Goal: Information Seeking & Learning: Learn about a topic

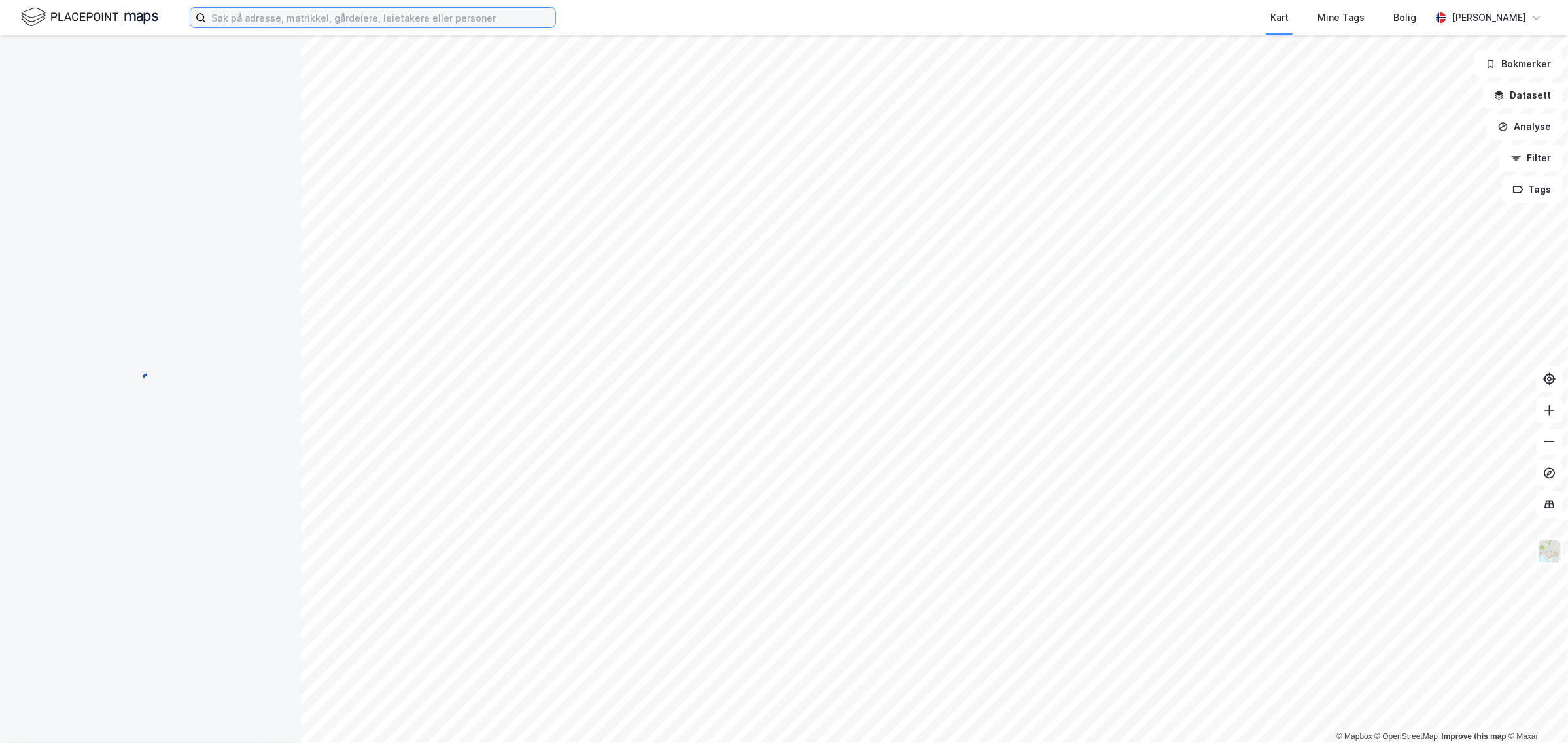
click at [243, 20] on input at bounding box center [380, 17] width 349 height 20
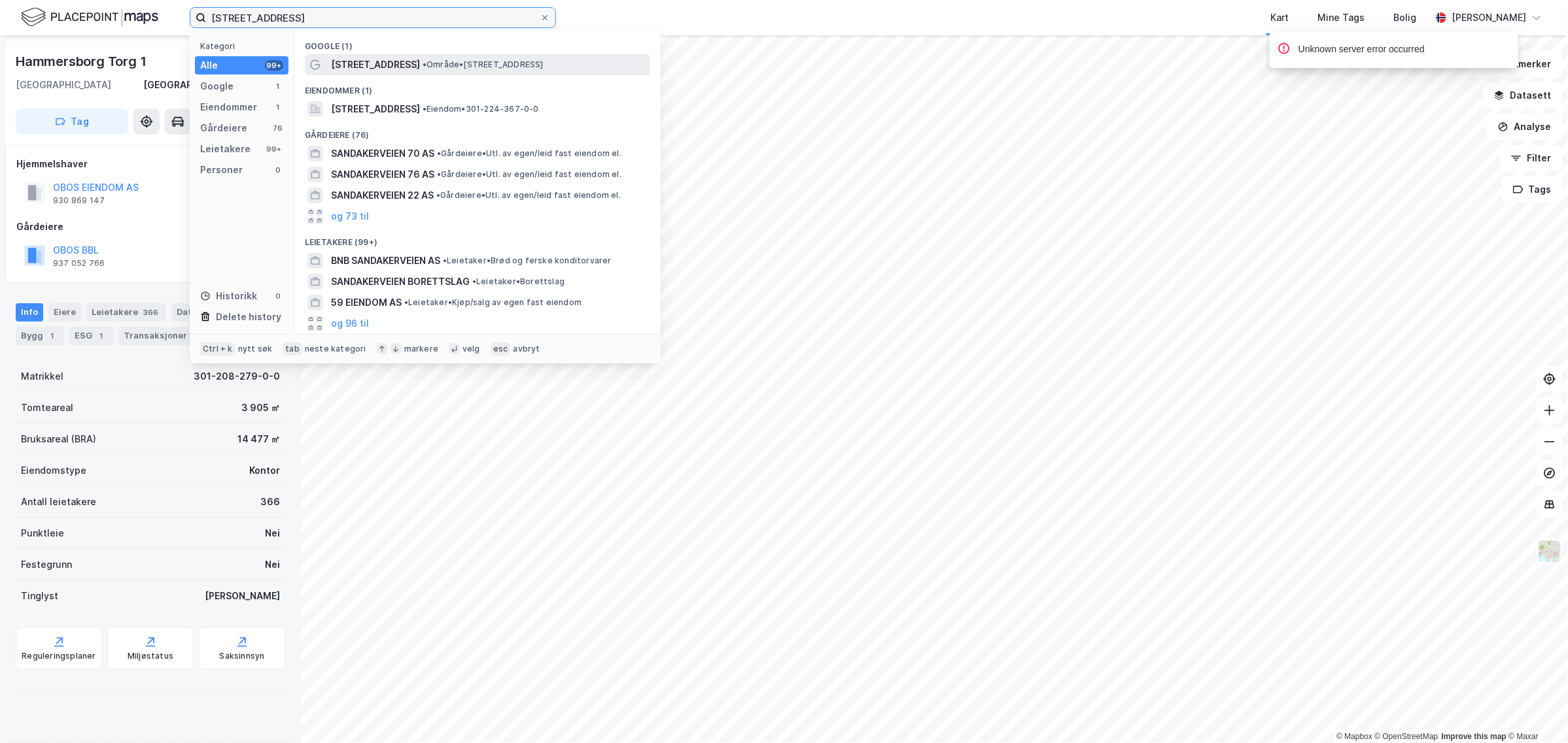
type input "[STREET_ADDRESS]"
click at [375, 60] on span "[STREET_ADDRESS]" at bounding box center [375, 65] width 89 height 16
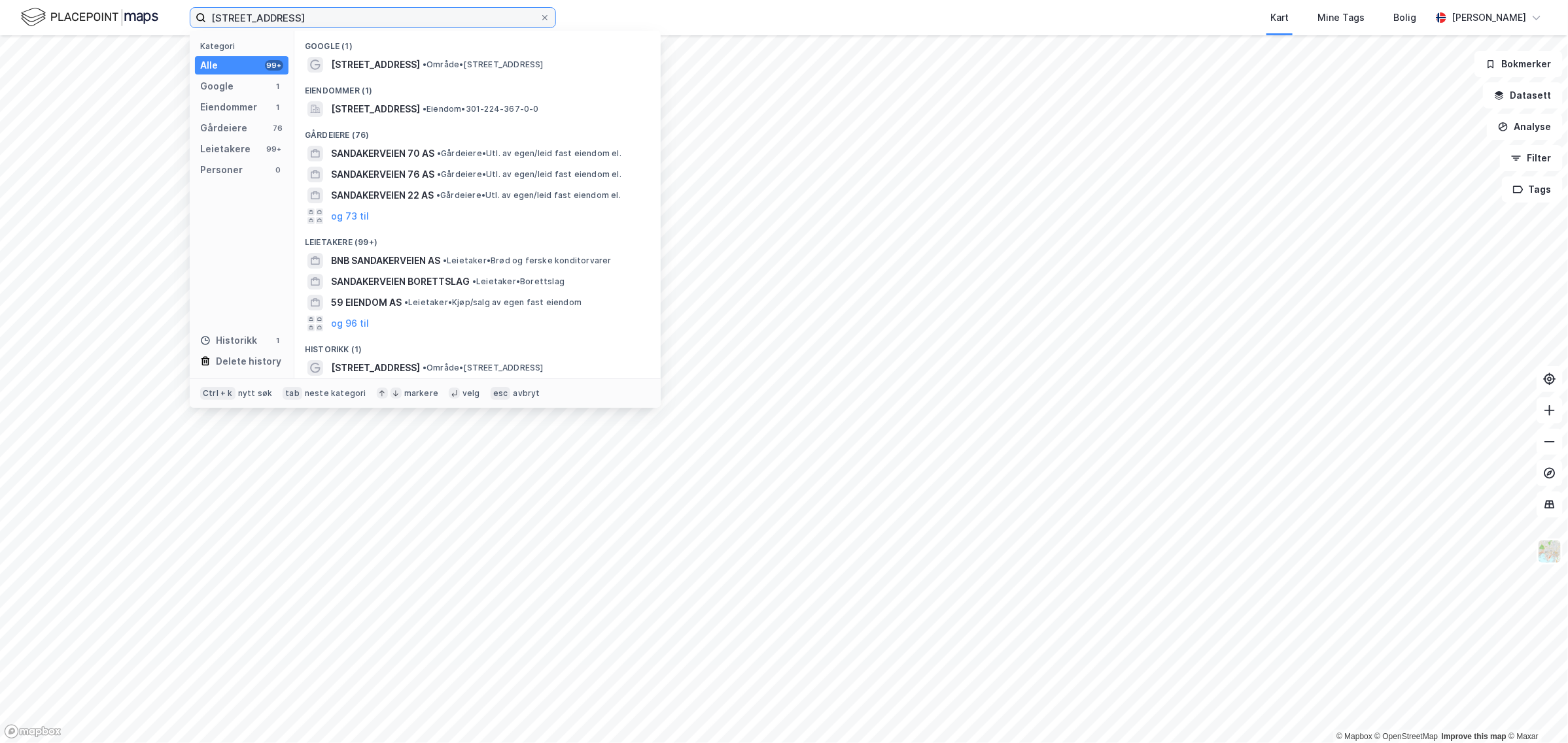
click at [298, 15] on input "[STREET_ADDRESS]" at bounding box center [373, 17] width 333 height 20
click at [377, 110] on span "[STREET_ADDRESS]" at bounding box center [375, 109] width 89 height 16
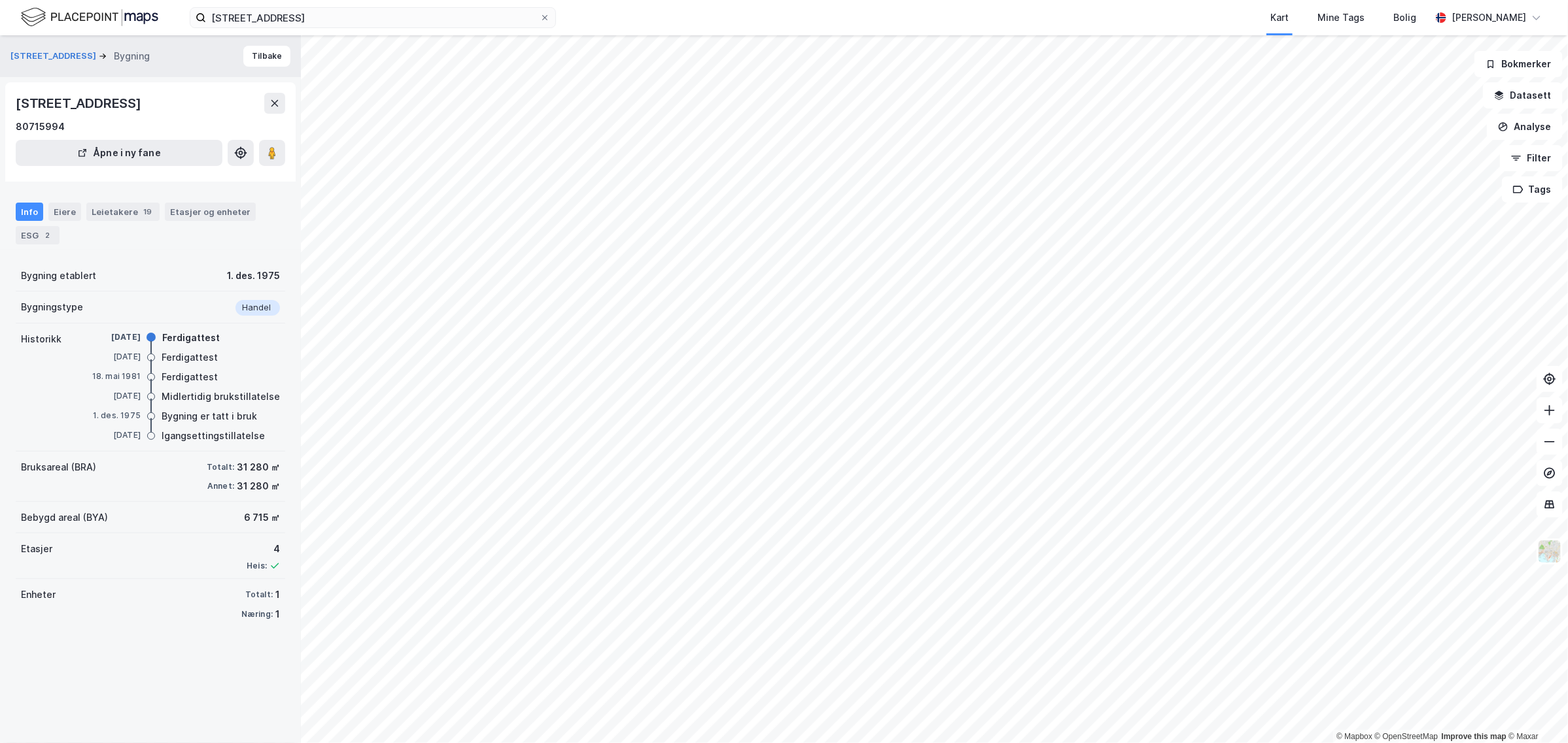
click at [25, 206] on div "Info" at bounding box center [29, 212] width 27 height 18
click at [65, 210] on div "Eiere" at bounding box center [64, 212] width 32 height 18
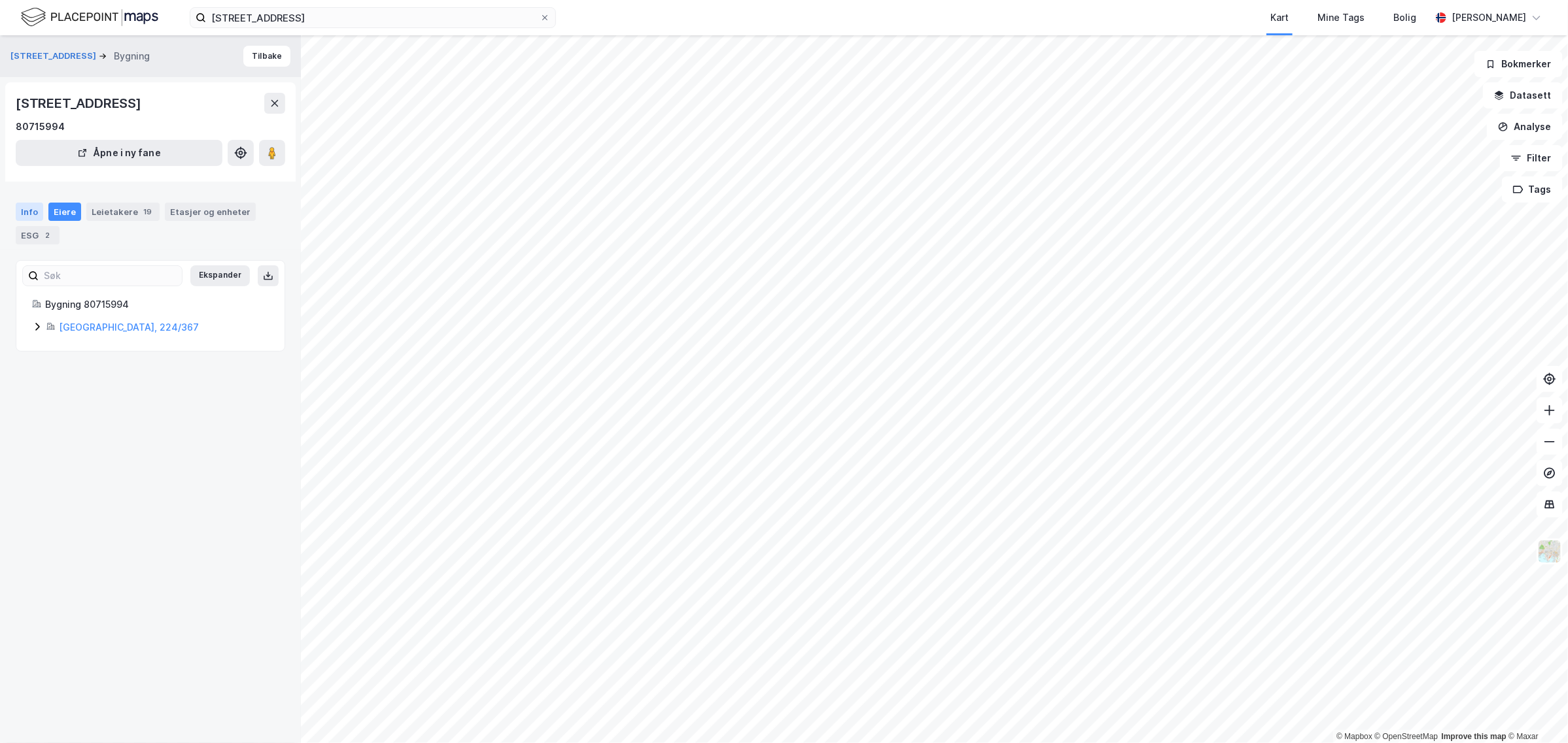
click at [28, 207] on div "Info" at bounding box center [29, 212] width 27 height 18
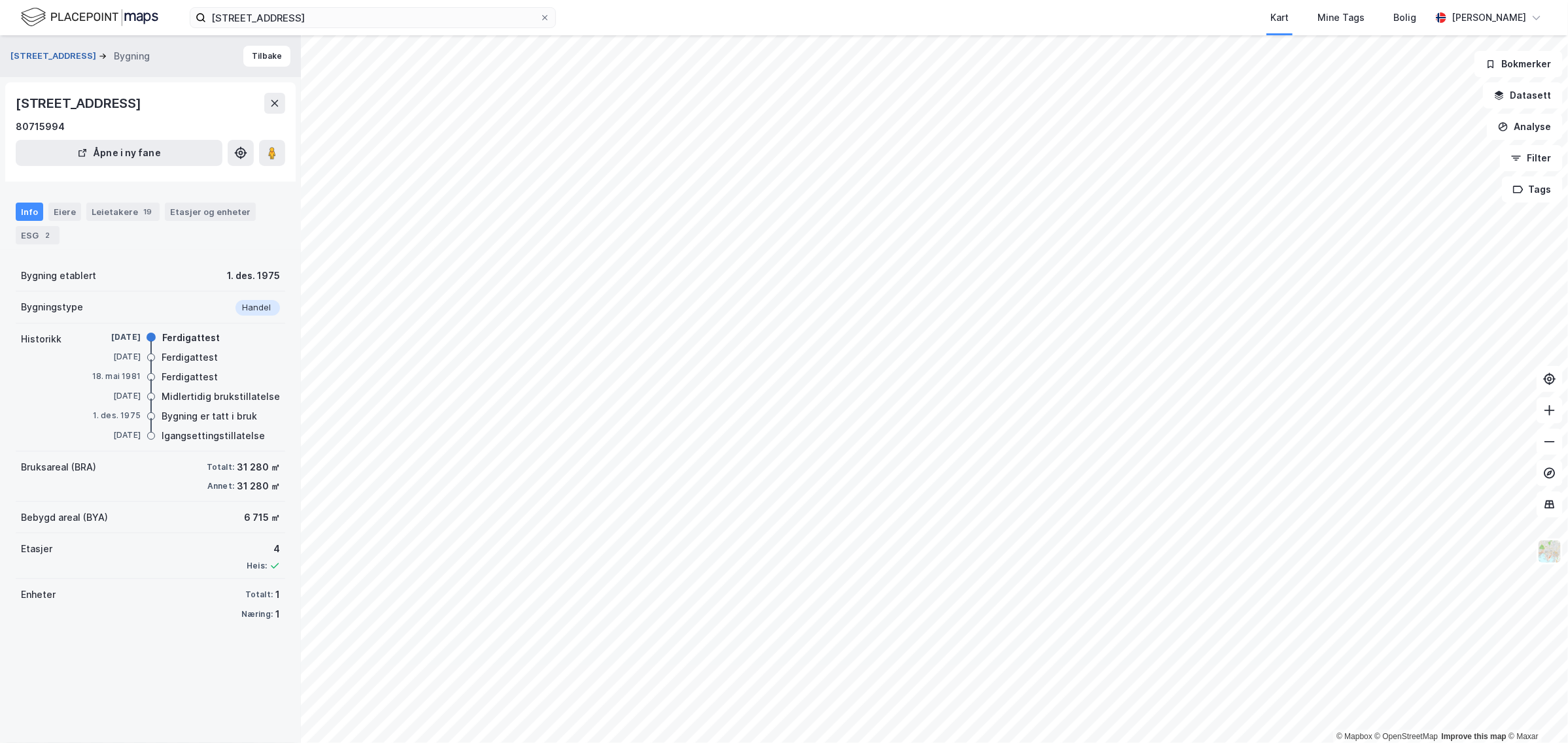
click at [54, 53] on button "[STREET_ADDRESS]" at bounding box center [55, 56] width 89 height 13
